Goal: Task Accomplishment & Management: Complete application form

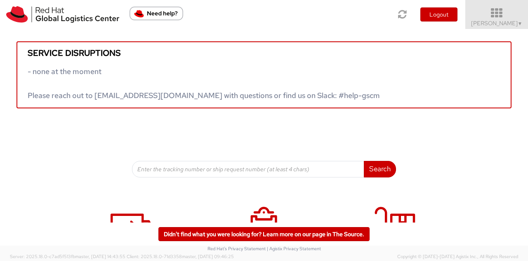
click at [517, 10] on icon at bounding box center [497, 13] width 72 height 12
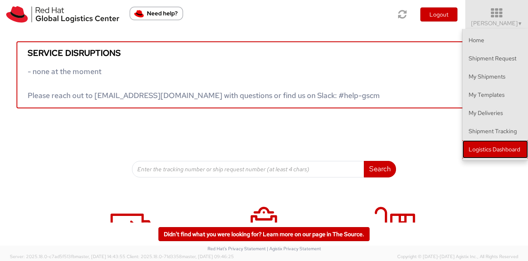
click at [498, 154] on link "Logistics Dashboard" at bounding box center [496, 149] width 66 height 18
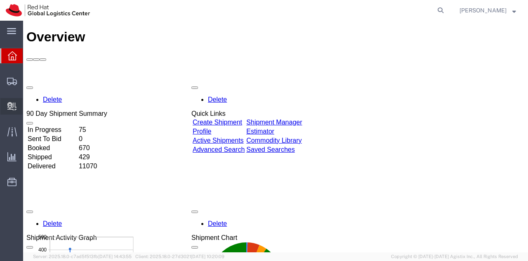
click at [8, 105] on icon at bounding box center [11, 106] width 9 height 8
click at [0, 0] on span "Create Delivery" at bounding box center [0, 0] width 0 height 0
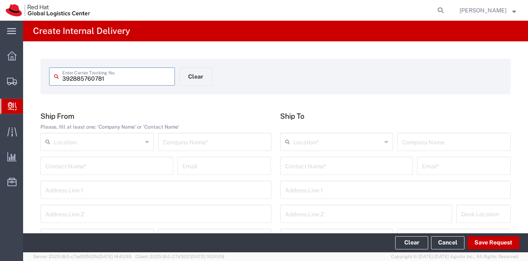
type input "392885760781"
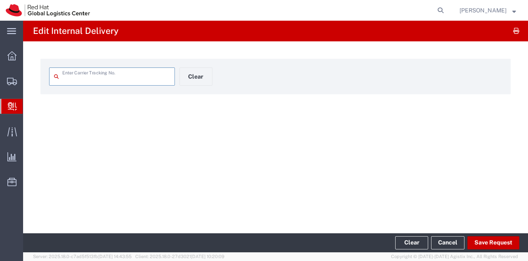
type input "392885760781"
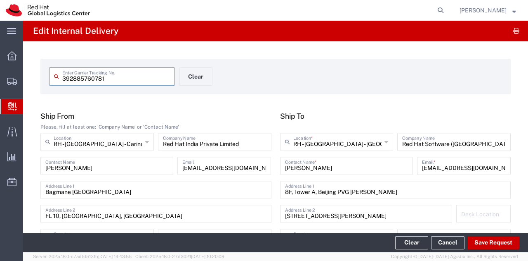
type input "Your Packaging"
type input "International Priority EOD"
type input "Karnataka"
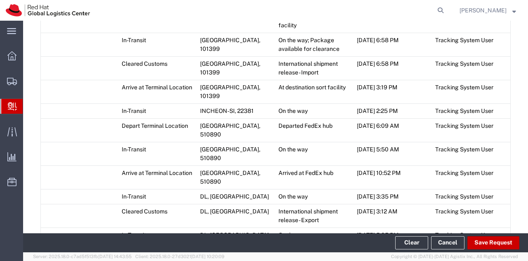
scroll to position [578, 0]
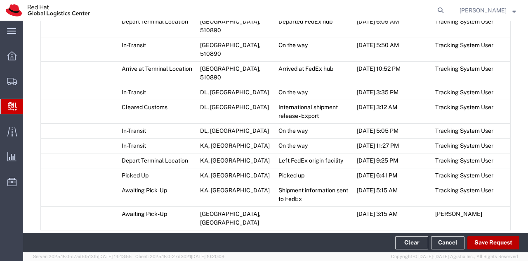
click at [493, 246] on button "Save Request" at bounding box center [494, 242] width 52 height 13
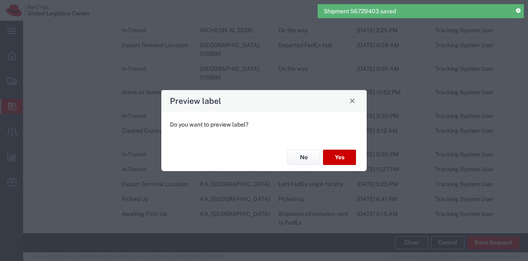
type input "Your Packaging"
type input "International Priority EOD"
click at [296, 156] on button "No" at bounding box center [303, 156] width 33 height 15
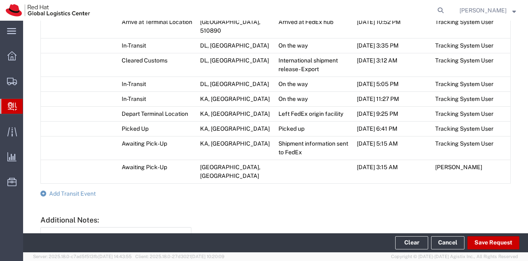
scroll to position [687, 0]
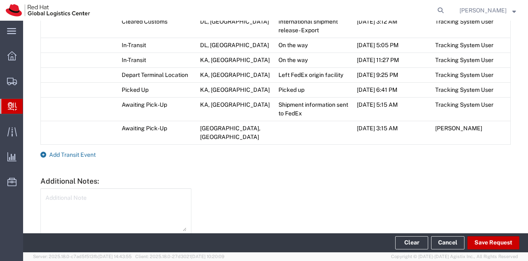
click at [43, 152] on icon at bounding box center [43, 155] width 6 height 6
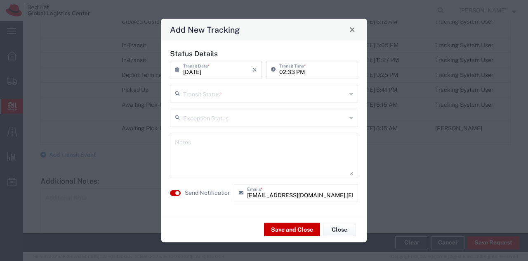
click at [349, 92] on div "Transit Status *" at bounding box center [264, 93] width 188 height 18
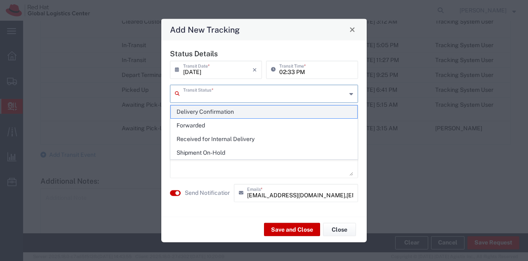
click at [285, 109] on span "Delivery Confirmation" at bounding box center [264, 111] width 187 height 13
type input "Delivery Confirmation"
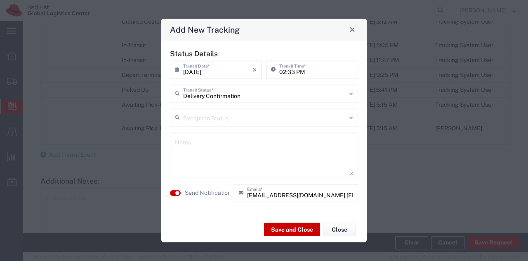
click at [171, 189] on agx-switch-control "Send Notification" at bounding box center [200, 192] width 64 height 18
click at [171, 190] on button "button" at bounding box center [175, 192] width 11 height 6
click at [298, 227] on button "Save and Close" at bounding box center [292, 229] width 56 height 13
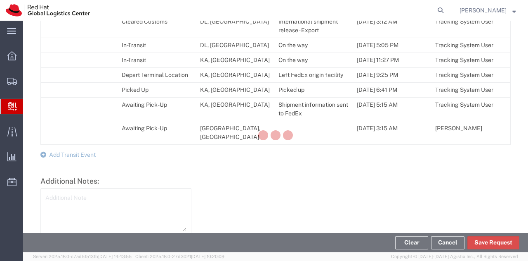
scroll to position [701, 0]
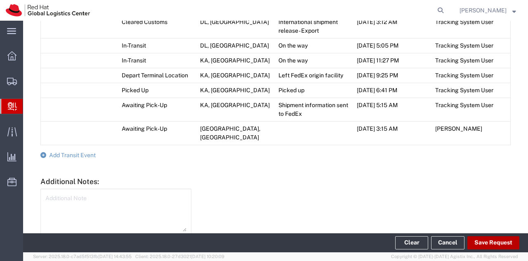
click at [494, 244] on button "Save Request" at bounding box center [494, 242] width 52 height 13
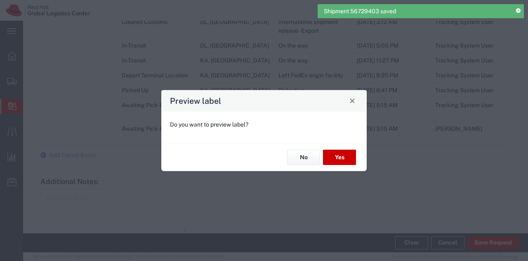
type input "Your Packaging"
type input "International Priority EOD"
click at [303, 157] on button "No" at bounding box center [303, 156] width 33 height 15
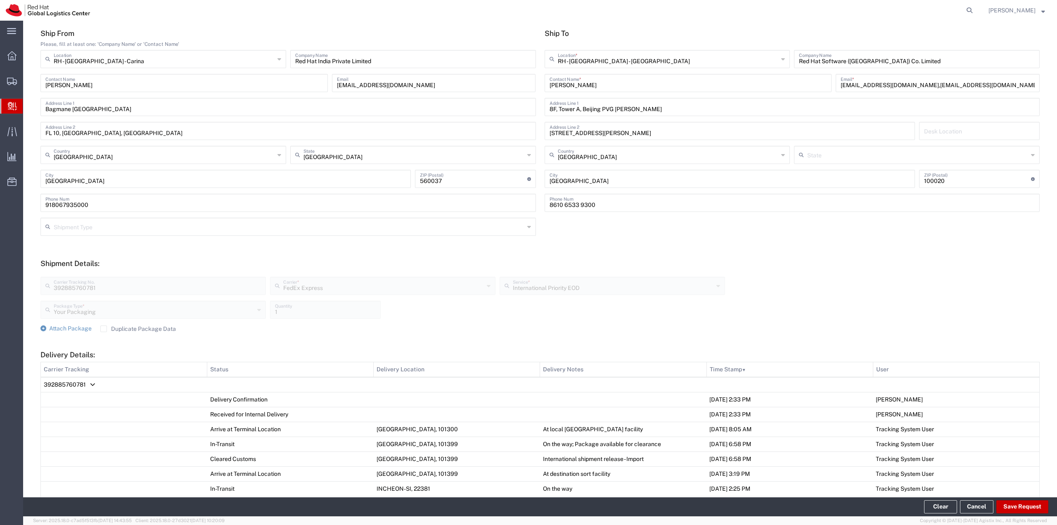
scroll to position [0, 0]
